Goal: Task Accomplishment & Management: Manage account settings

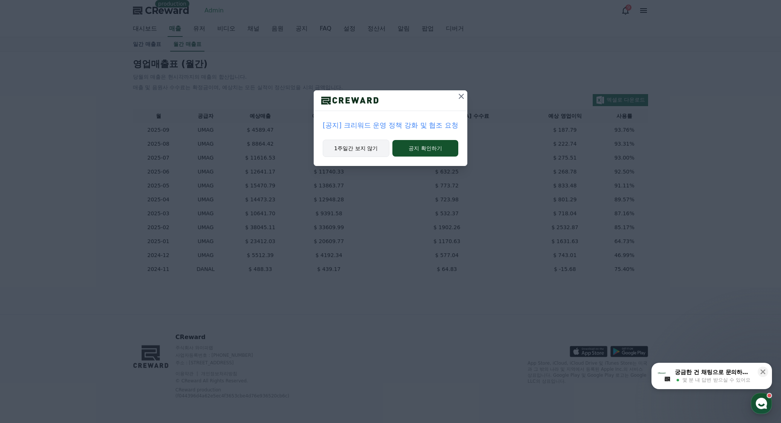
click at [377, 147] on button "1주일간 보지 않기" at bounding box center [356, 148] width 67 height 17
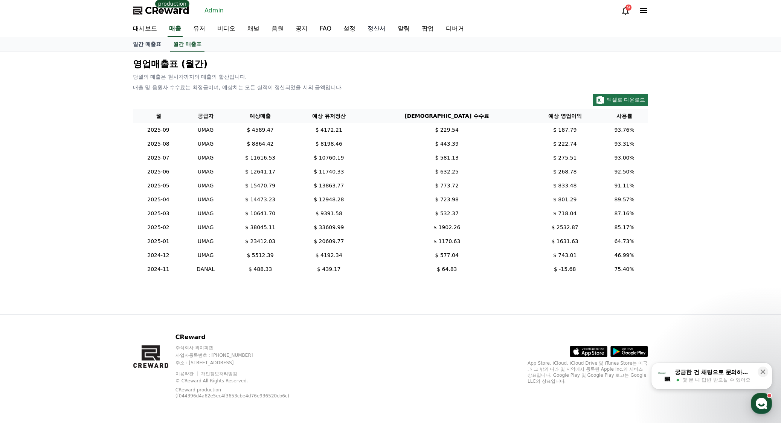
click at [375, 25] on link "정산서" at bounding box center [376, 29] width 30 height 16
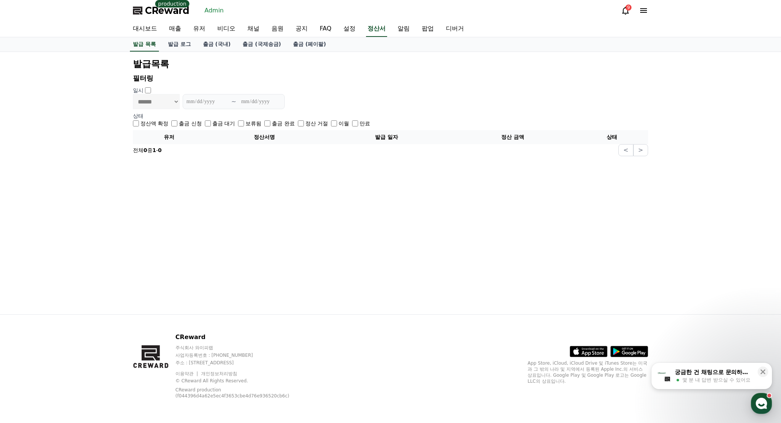
click at [235, 40] on link "출금 (국내)" at bounding box center [217, 44] width 40 height 14
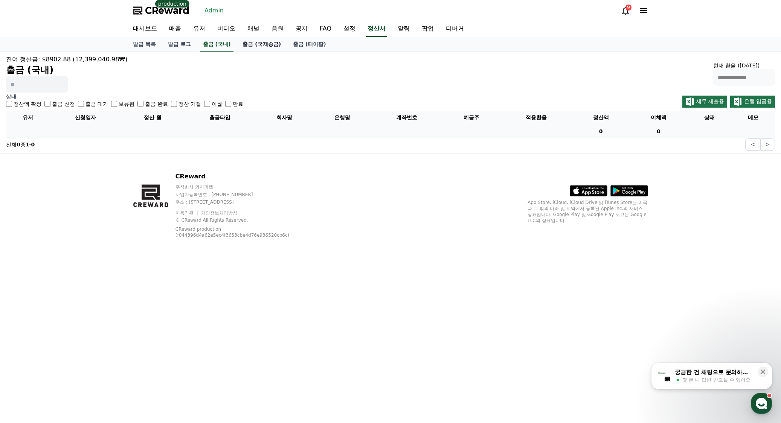
click at [259, 42] on link "출금 (국제송금)" at bounding box center [261, 44] width 50 height 14
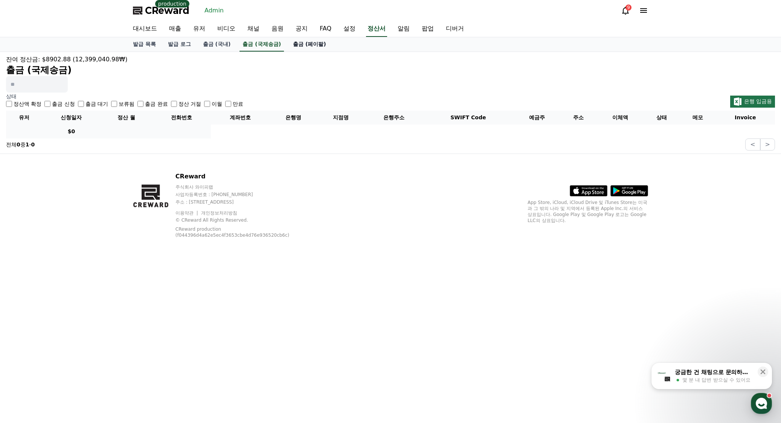
click at [303, 39] on link "출금 (페이팔)" at bounding box center [309, 44] width 45 height 14
click at [247, 46] on link "출금 (국제송금)" at bounding box center [261, 44] width 50 height 14
click at [210, 45] on link "출금 (국내)" at bounding box center [217, 44] width 40 height 14
